Goal: Task Accomplishment & Management: Use online tool/utility

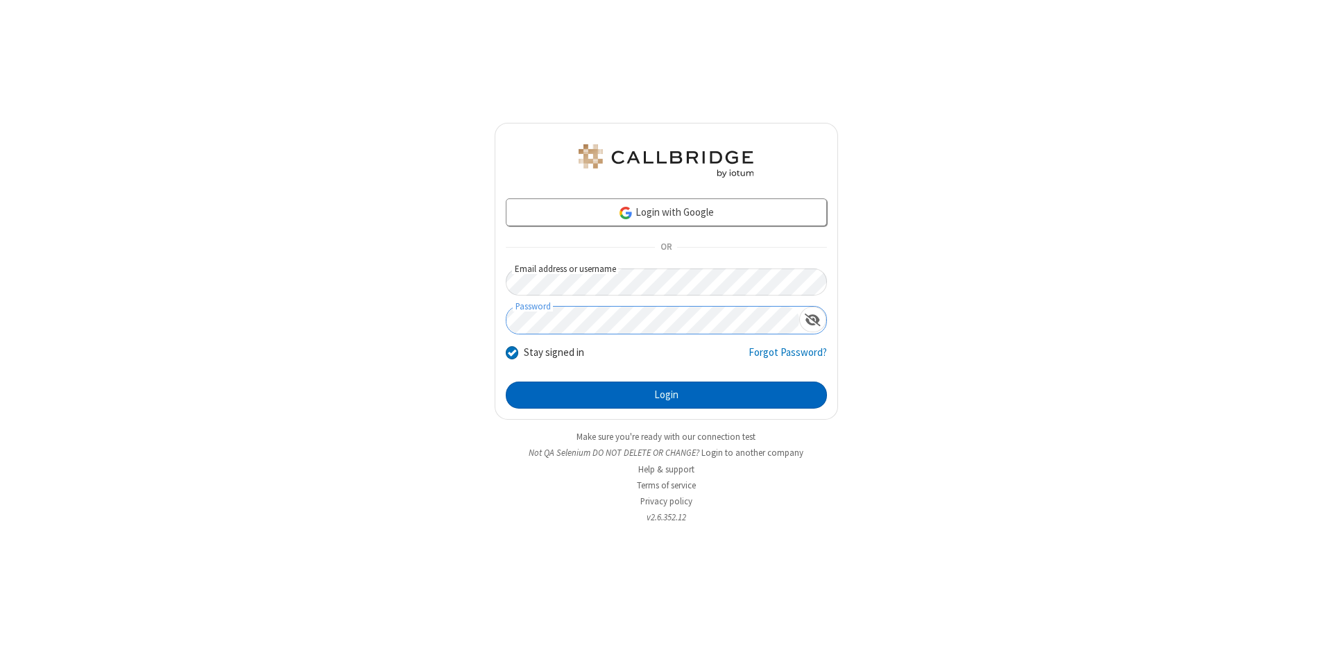
click at [666, 396] on button "Login" at bounding box center [666, 396] width 321 height 28
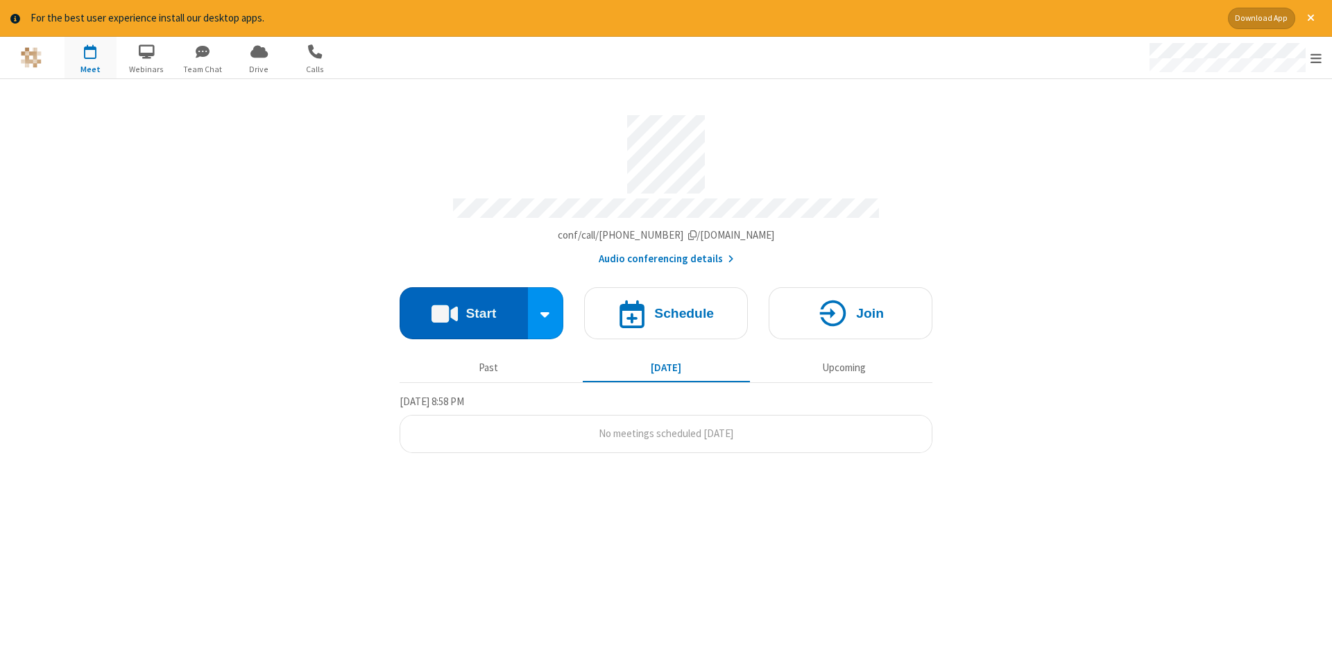
click at [464, 308] on button "Start" at bounding box center [464, 313] width 128 height 52
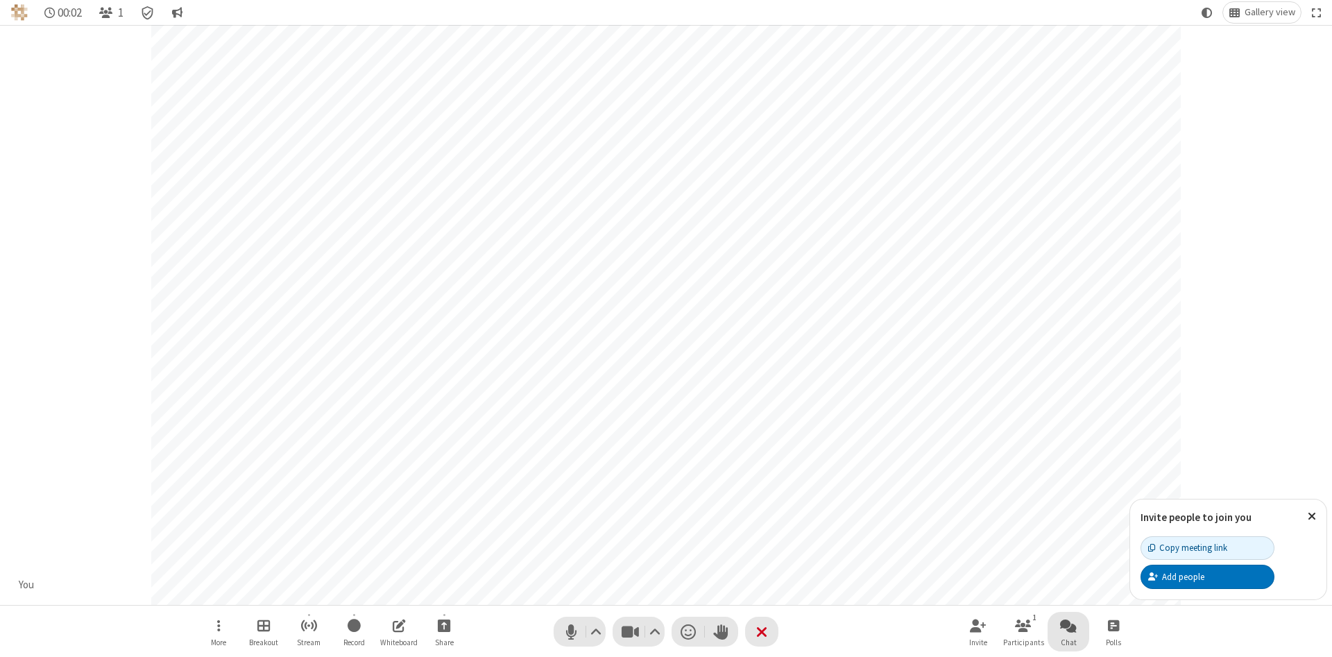
click at [1069, 625] on span "Open chat" at bounding box center [1068, 625] width 17 height 17
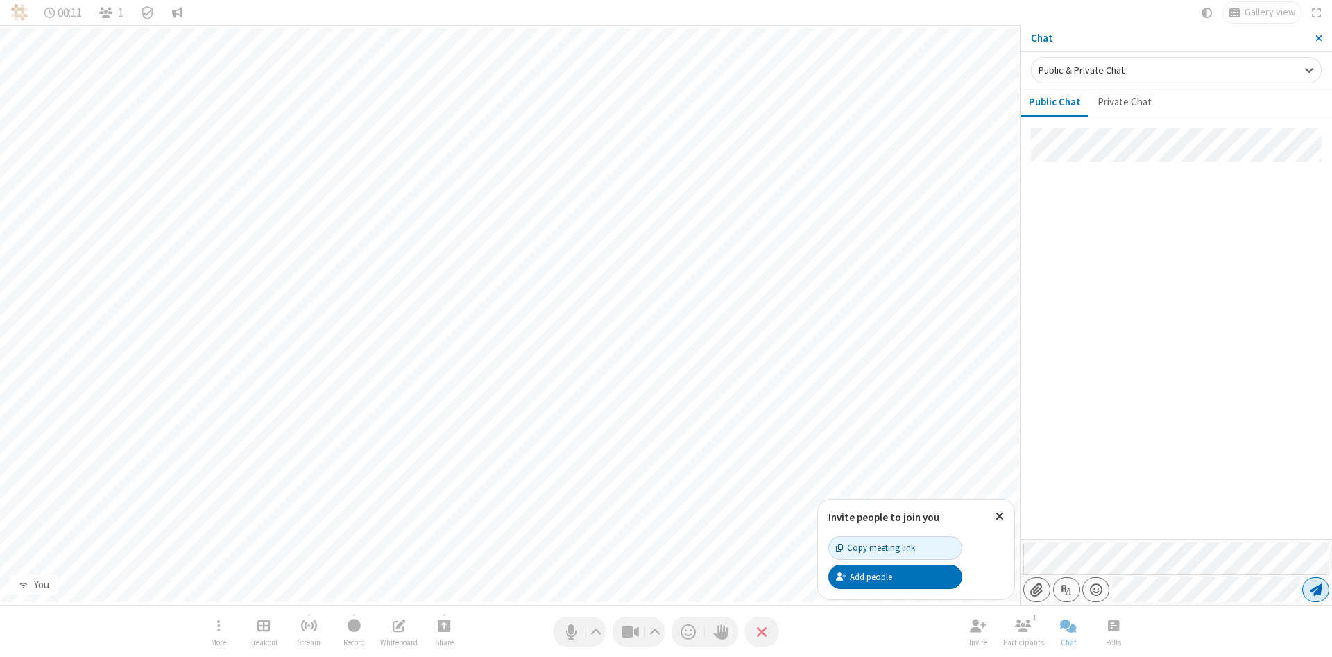
click at [1316, 590] on span "Send message" at bounding box center [1316, 590] width 12 height 14
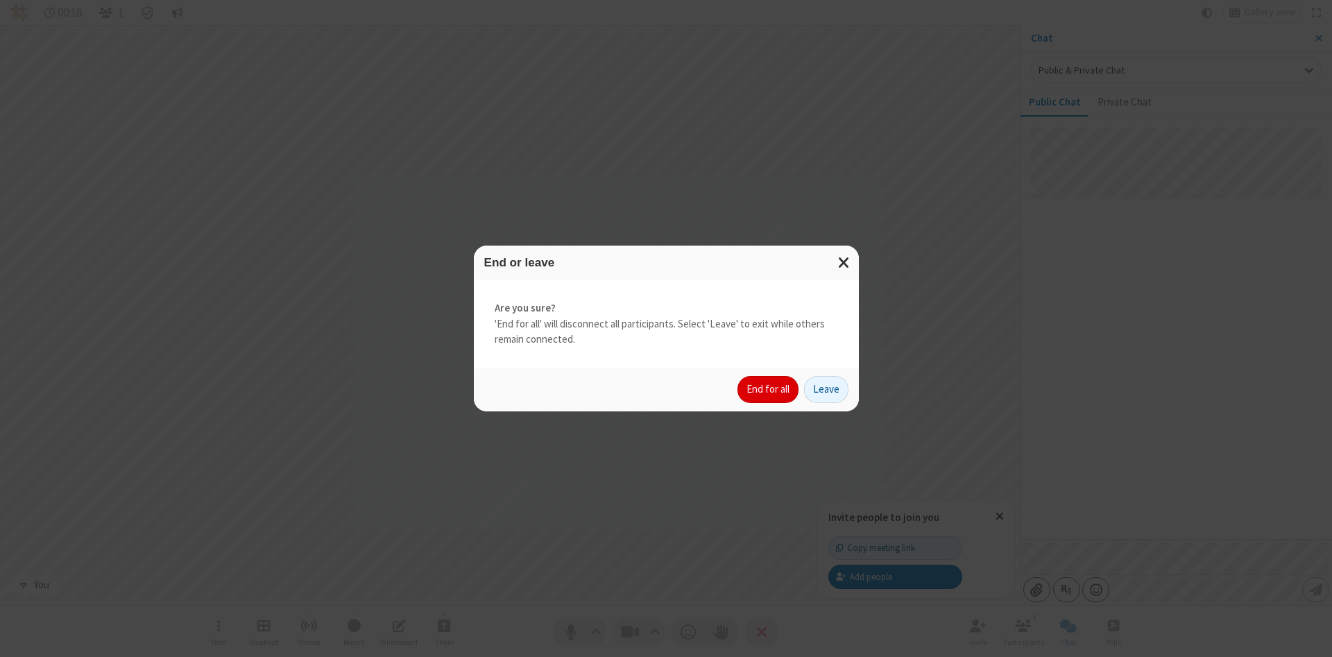
click at [769, 389] on button "End for all" at bounding box center [768, 390] width 61 height 28
